Goal: Task Accomplishment & Management: Complete application form

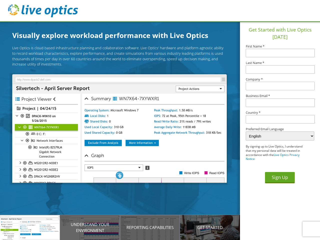
click at [123, 129] on img at bounding box center [119, 128] width 214 height 109
click at [30, 228] on p "Introducing Live Optics" at bounding box center [30, 228] width 60 height 6
click at [90, 228] on p "Understand your environment" at bounding box center [90, 228] width 60 height 12
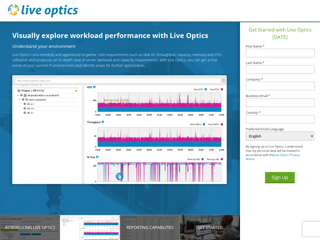
click at [150, 228] on p "Reporting Capabilities" at bounding box center [150, 228] width 60 height 6
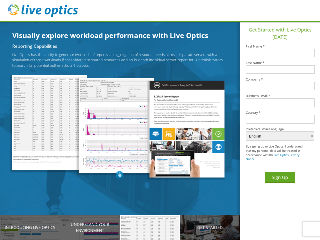
click at [210, 228] on p "Get Started" at bounding box center [210, 228] width 60 height 6
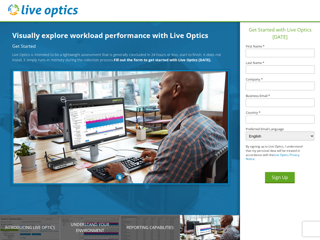
click at [280, 119] on input "text" at bounding box center [280, 119] width 69 height 9
click at [280, 178] on button "Sign Up" at bounding box center [280, 177] width 30 height 11
